Goal: Use online tool/utility: Use online tool/utility

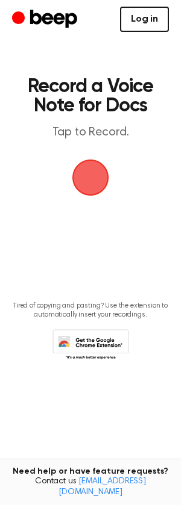
click at [131, 22] on link "Log in" at bounding box center [144, 19] width 49 height 25
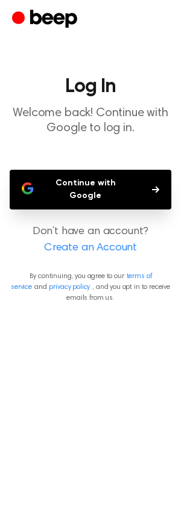
click at [106, 191] on button "Continue with Google" at bounding box center [90, 190] width 161 height 40
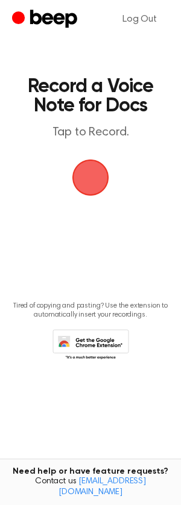
click at [84, 184] on span "button" at bounding box center [90, 178] width 37 height 37
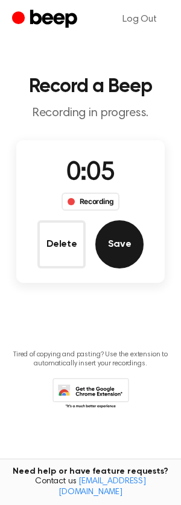
click at [129, 246] on button "Save" at bounding box center [119, 245] width 48 height 48
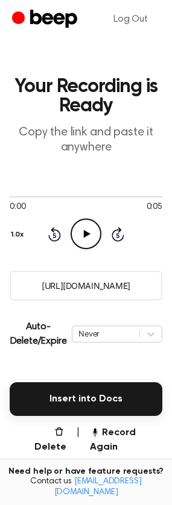
click at [74, 237] on icon "Play Audio" at bounding box center [85, 234] width 31 height 31
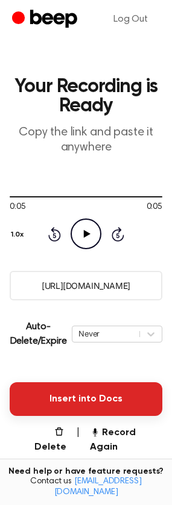
click at [120, 399] on button "Insert into Docs" at bounding box center [86, 400] width 152 height 34
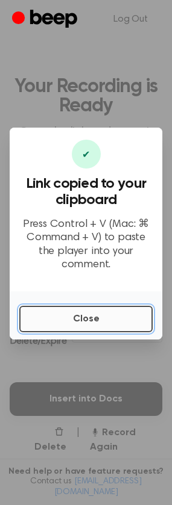
click at [101, 319] on button "Close" at bounding box center [85, 319] width 133 height 27
